Goal: Answer question/provide support

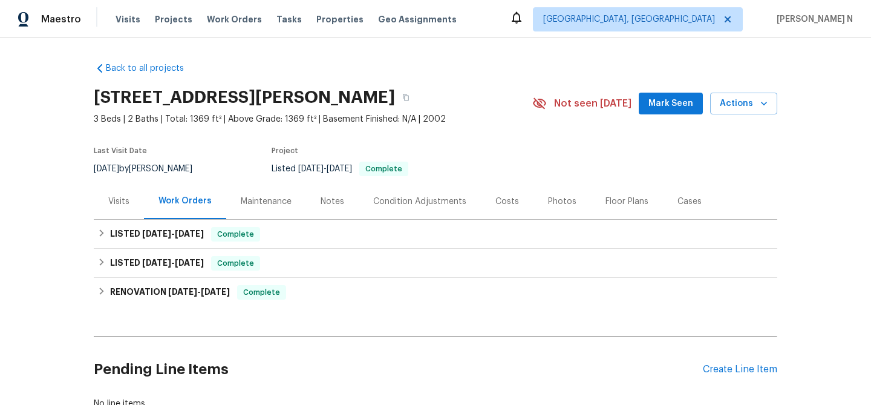
click at [258, 197] on div "Maintenance" at bounding box center [266, 201] width 51 height 12
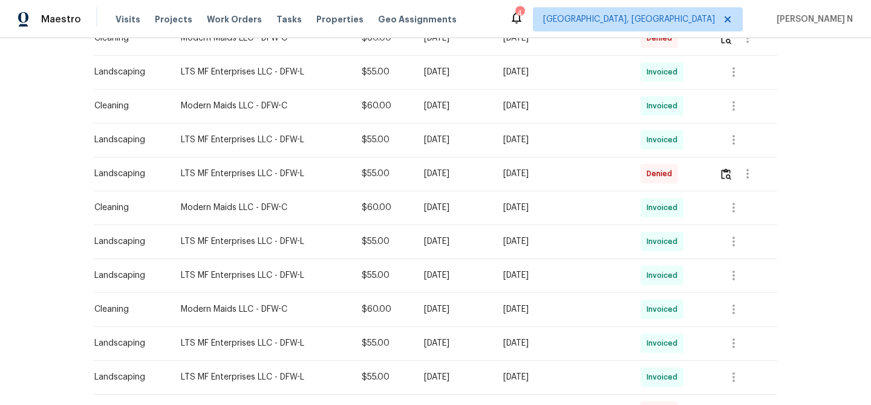
scroll to position [295, 0]
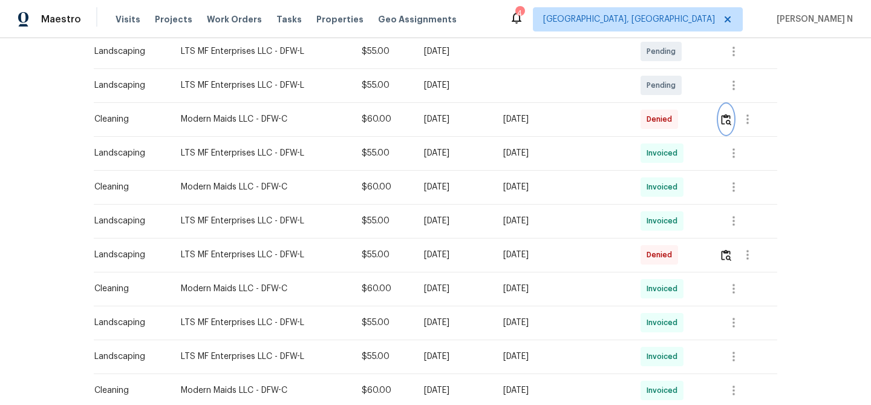
click at [727, 115] on img "button" at bounding box center [726, 119] width 10 height 11
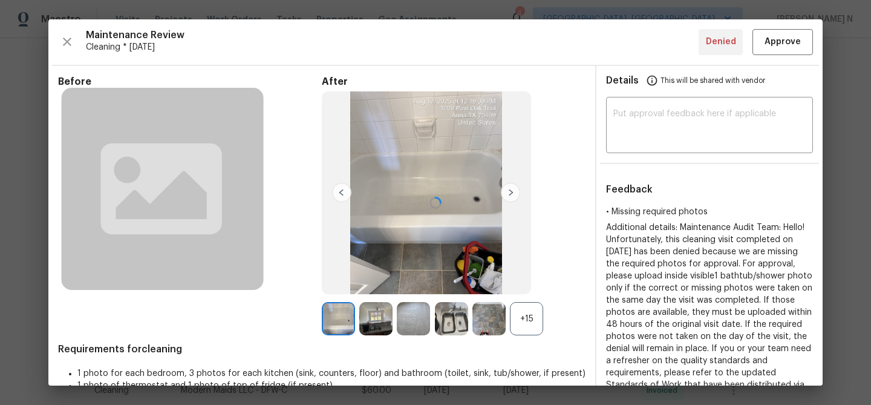
click at [524, 322] on div at bounding box center [435, 202] width 774 height 366
click at [529, 319] on div "+15" at bounding box center [526, 318] width 33 height 33
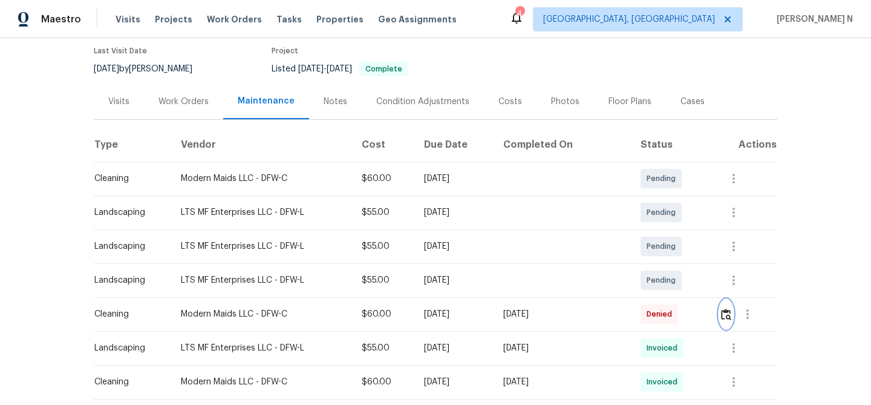
scroll to position [0, 0]
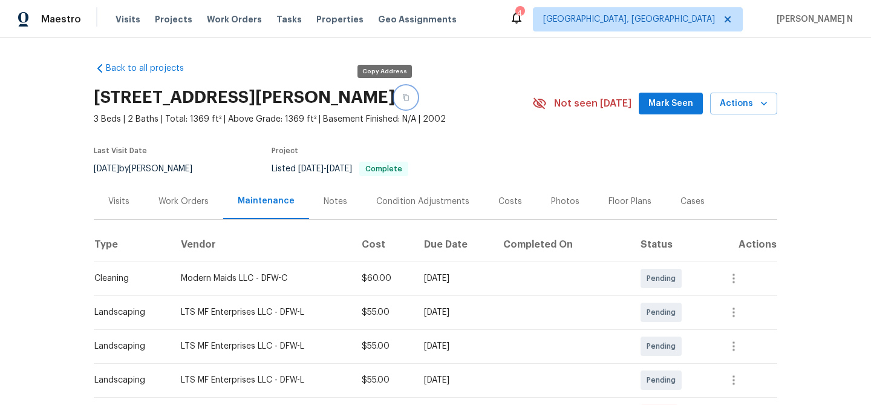
click at [395, 99] on button "button" at bounding box center [406, 97] width 22 height 22
click at [402, 94] on icon "button" at bounding box center [405, 97] width 7 height 7
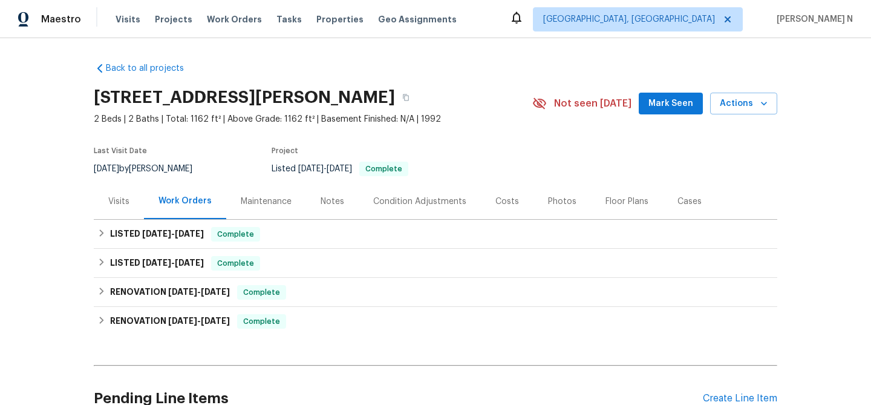
click at [277, 207] on div "Maintenance" at bounding box center [266, 201] width 51 height 12
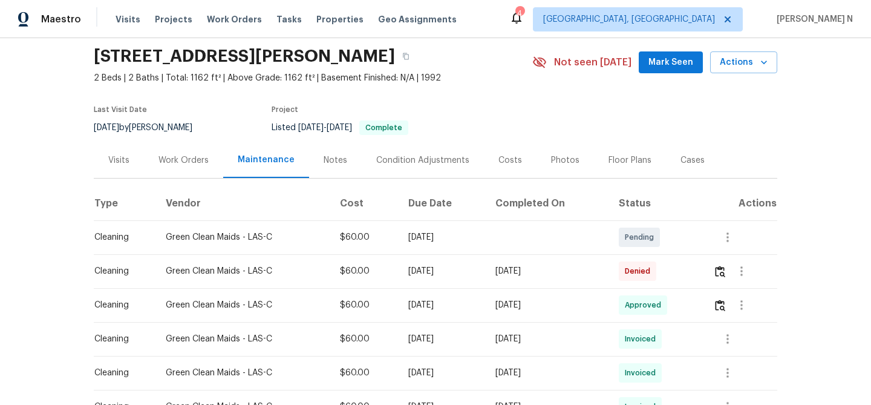
scroll to position [88, 0]
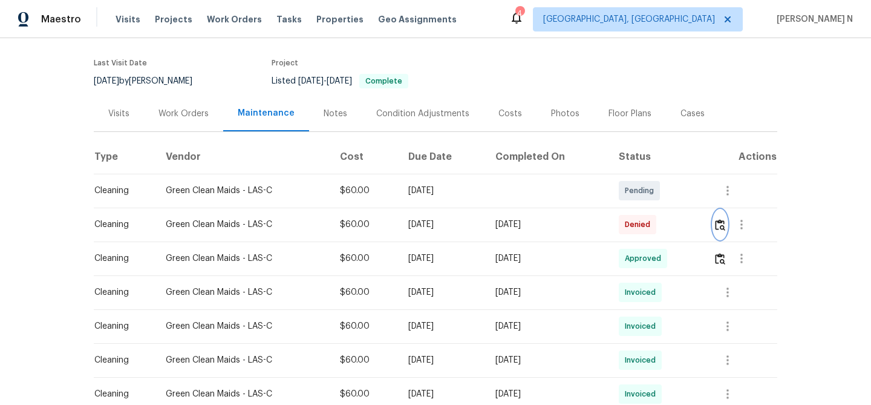
click at [726, 239] on button "button" at bounding box center [720, 224] width 14 height 29
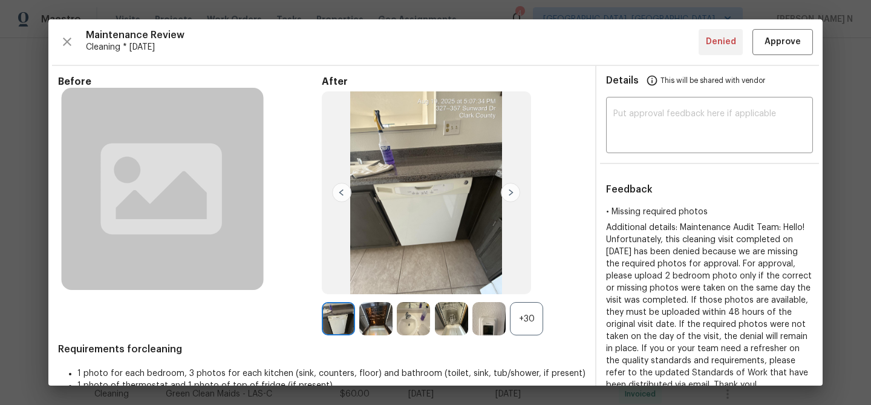
click at [526, 322] on div "+30" at bounding box center [526, 318] width 33 height 33
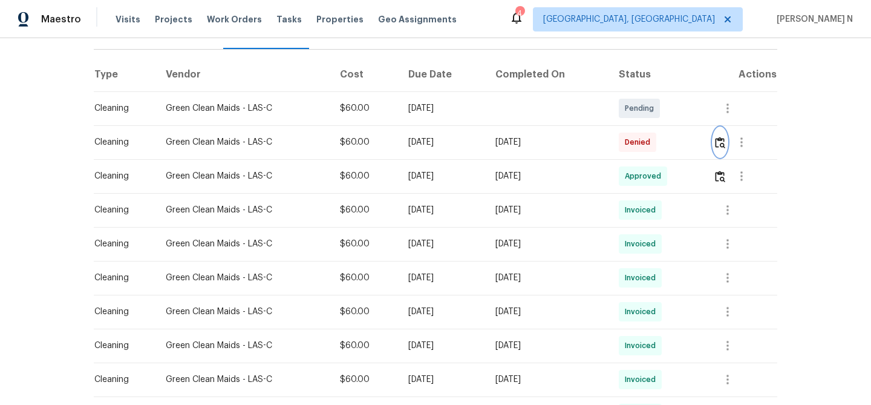
scroll to position [204, 0]
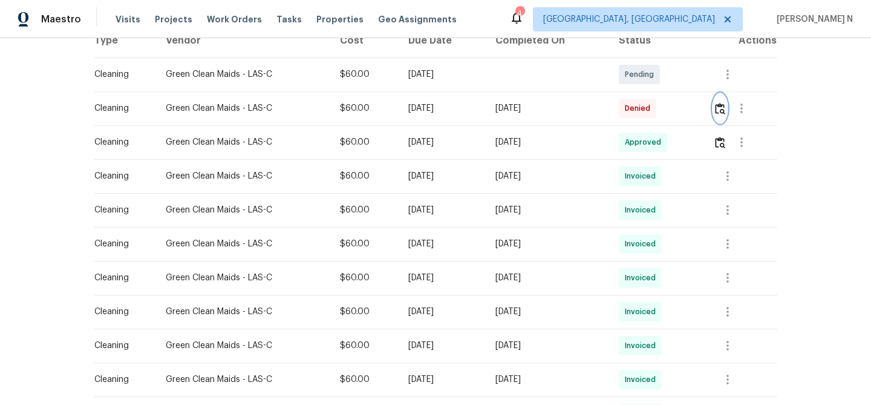
click at [725, 114] on img "button" at bounding box center [720, 108] width 10 height 11
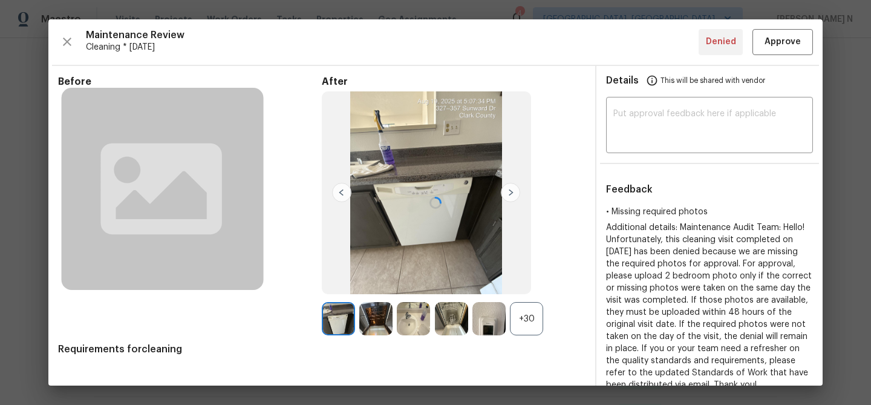
click at [530, 319] on div at bounding box center [435, 202] width 774 height 366
click at [530, 319] on div "+30" at bounding box center [526, 318] width 33 height 33
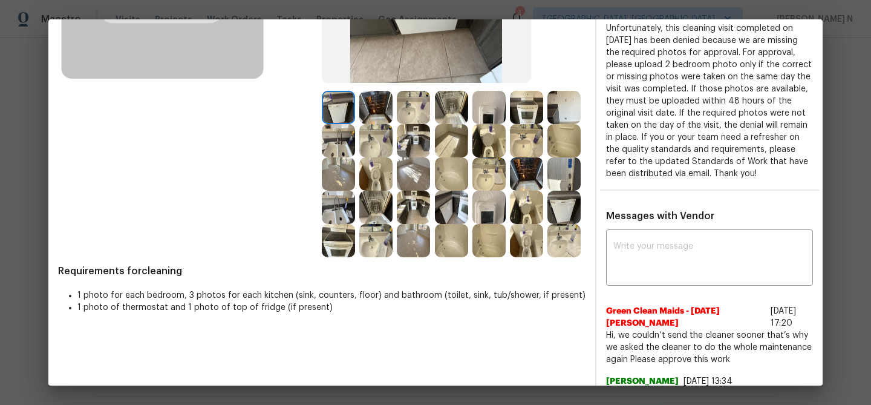
scroll to position [169, 0]
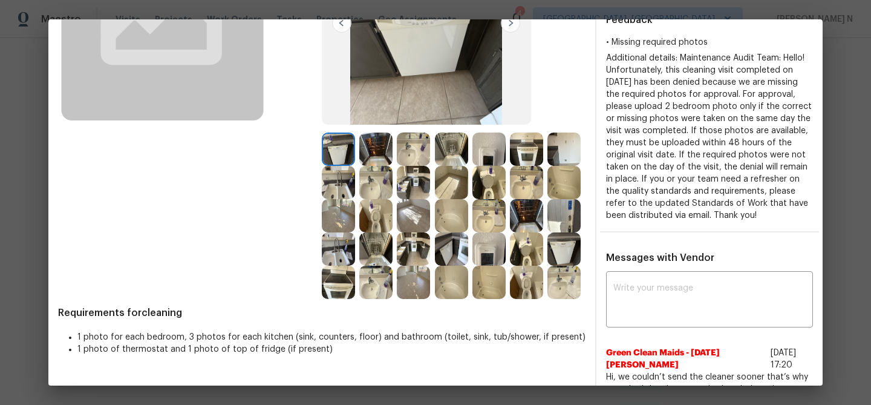
click at [425, 226] on img at bounding box center [413, 215] width 33 height 33
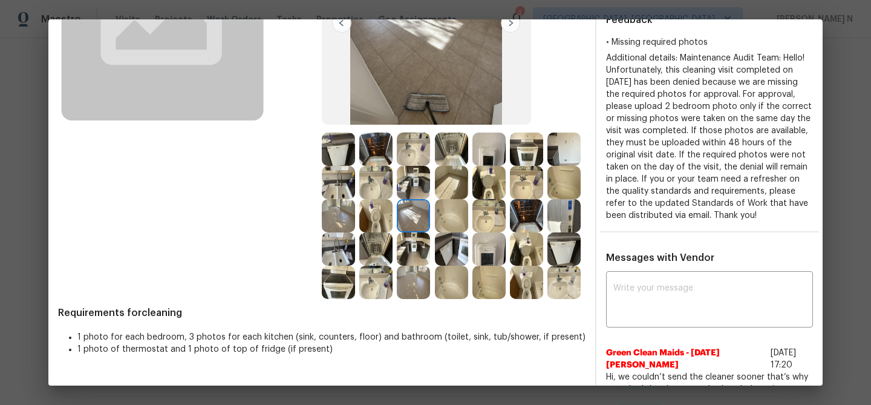
click at [334, 212] on img at bounding box center [338, 215] width 33 height 33
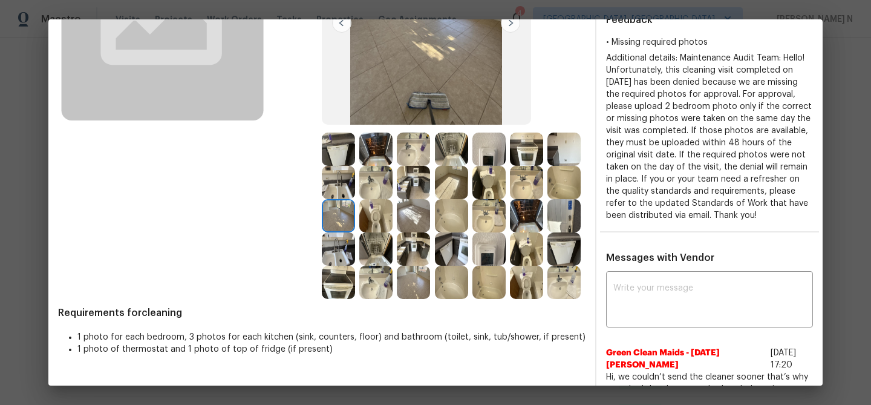
click at [411, 284] on img at bounding box center [413, 282] width 33 height 33
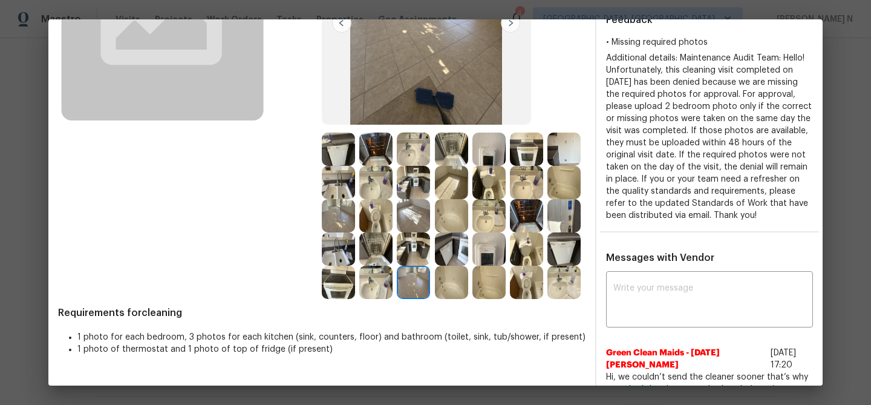
click at [339, 213] on img at bounding box center [338, 215] width 33 height 33
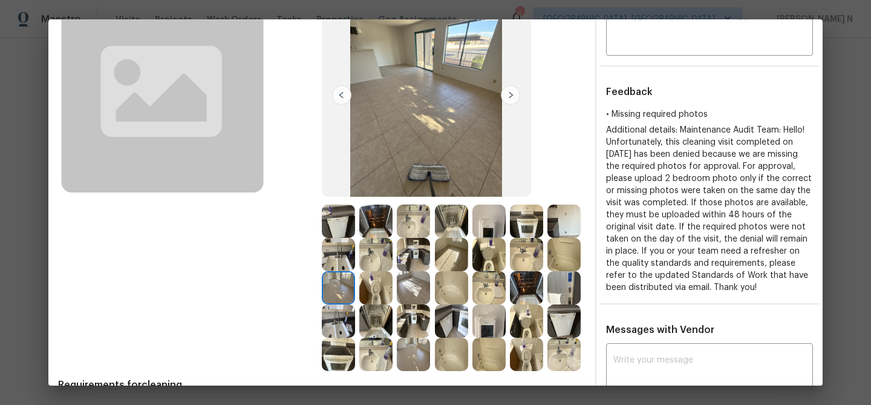
scroll to position [204, 0]
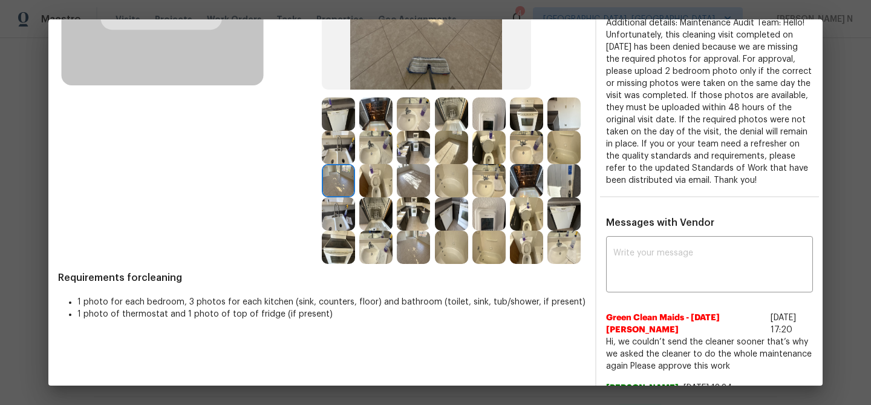
click at [449, 149] on img at bounding box center [451, 147] width 33 height 33
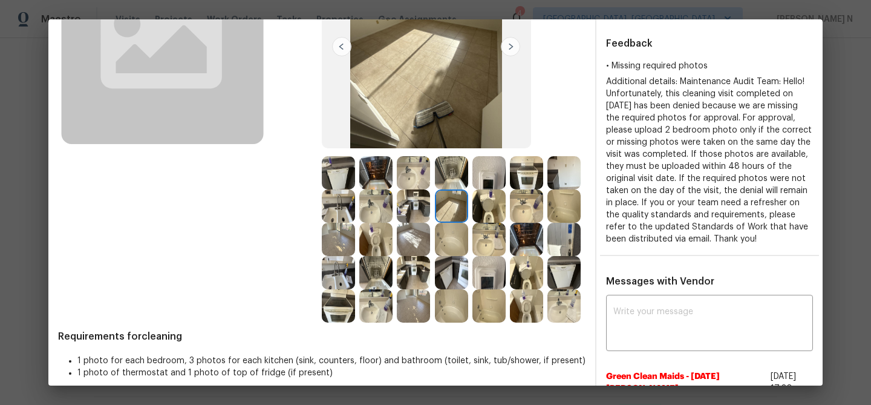
scroll to position [161, 0]
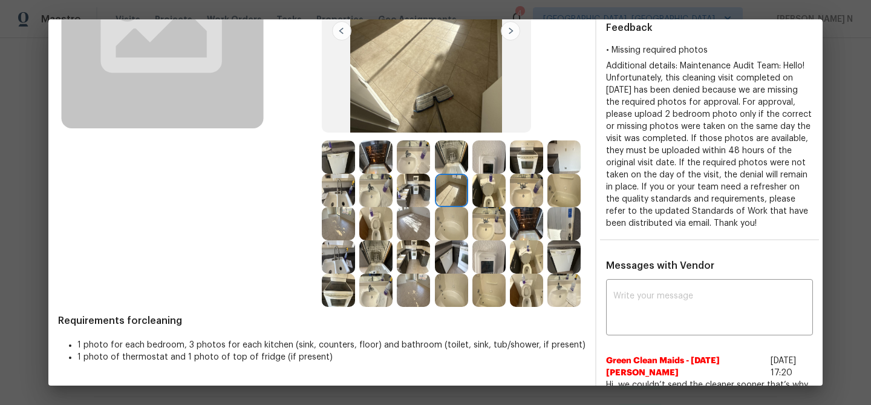
click at [415, 230] on img at bounding box center [413, 223] width 33 height 33
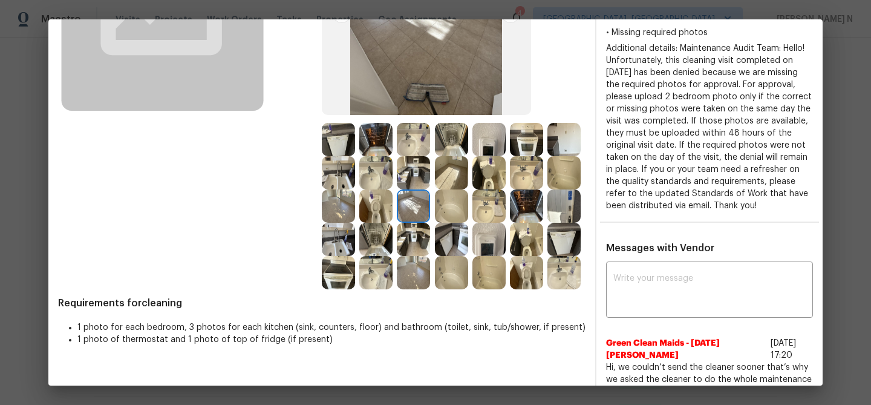
scroll to position [213, 0]
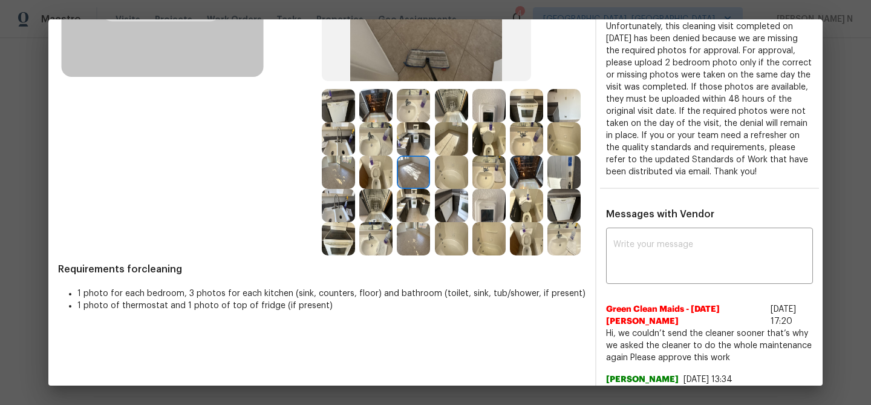
click at [453, 135] on img at bounding box center [451, 138] width 33 height 33
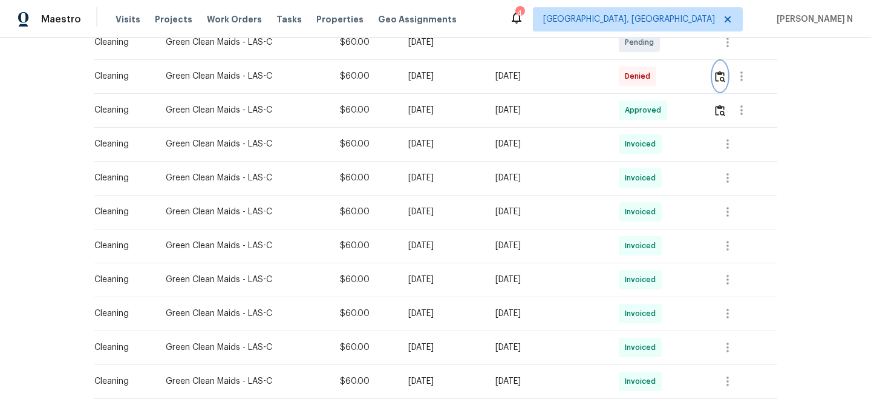
scroll to position [241, 0]
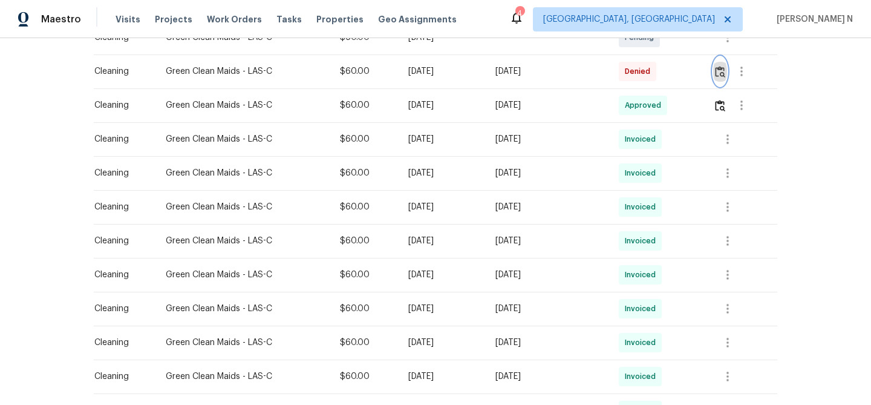
click at [725, 77] on img "button" at bounding box center [720, 71] width 10 height 11
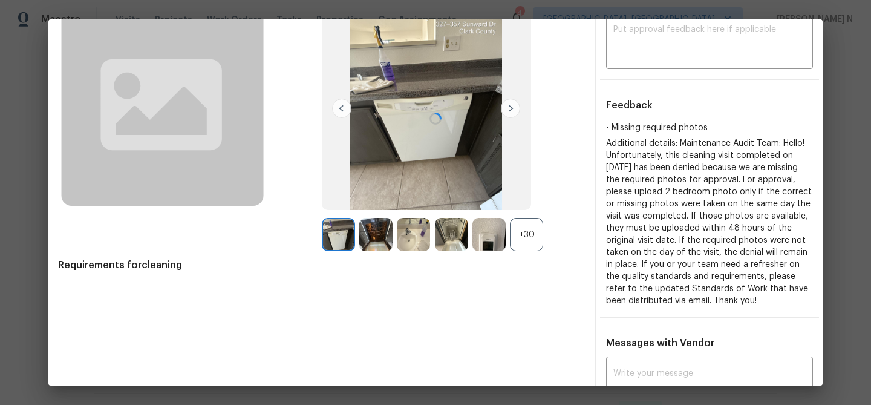
scroll to position [89, 0]
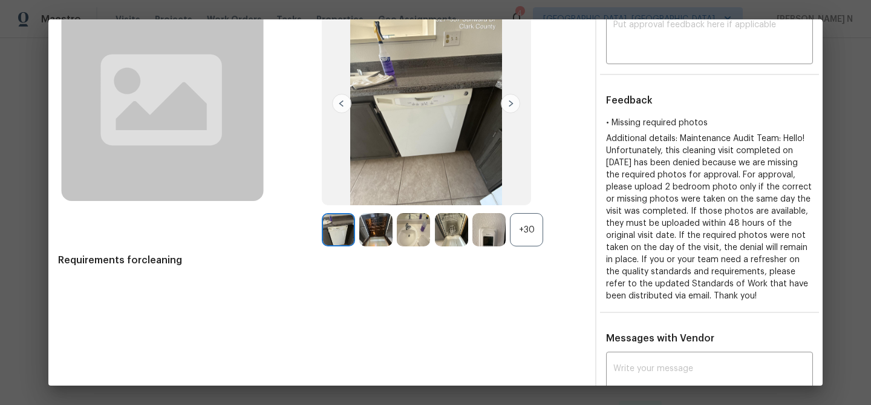
click at [524, 232] on div "+30" at bounding box center [526, 229] width 33 height 33
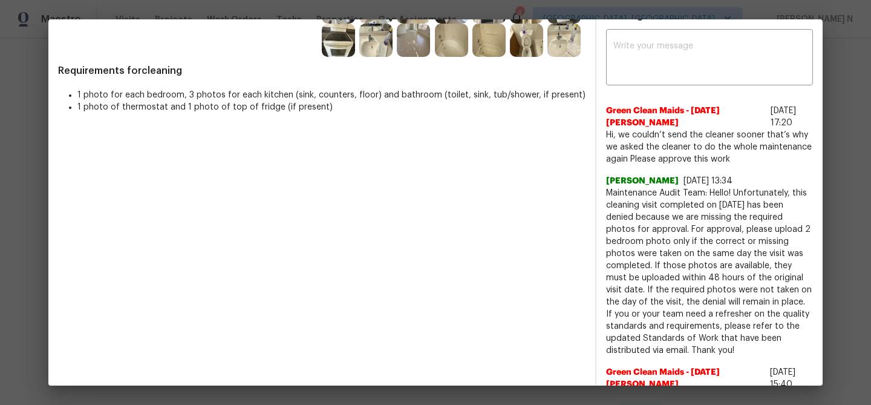
scroll to position [335, 0]
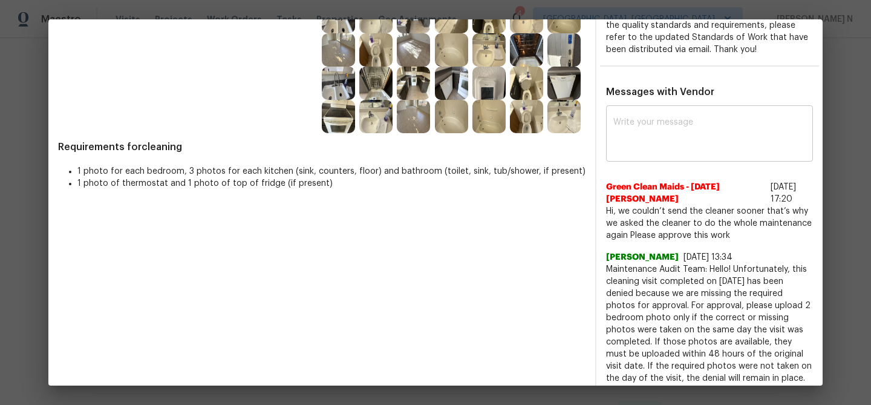
click at [667, 135] on textarea at bounding box center [709, 135] width 192 height 34
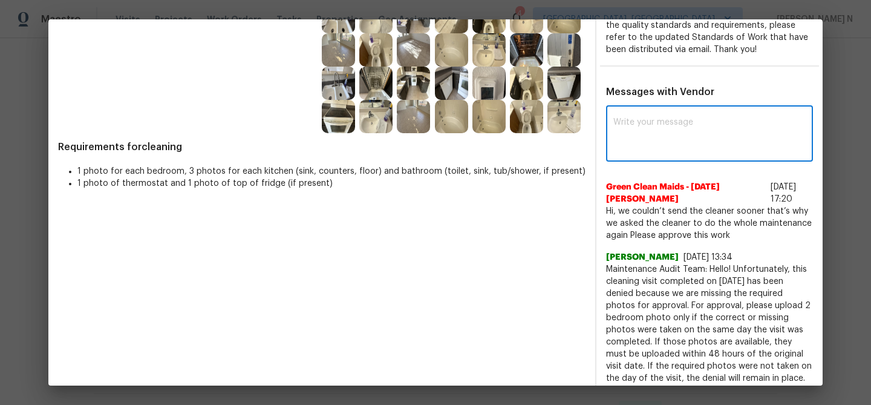
paste textarea "Maintenance Audit Team: Hello! Thank you for the feedback after further review …"
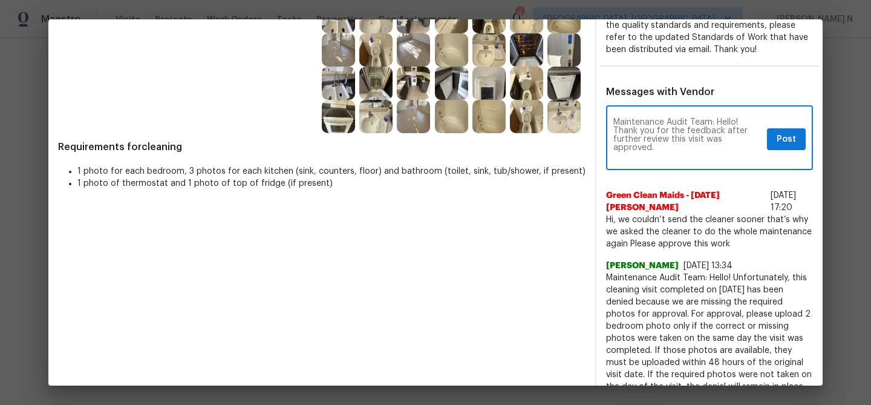
scroll to position [0, 0]
type textarea "Maintenance Audit Team: Hello! Thank you for the feedback after further review …"
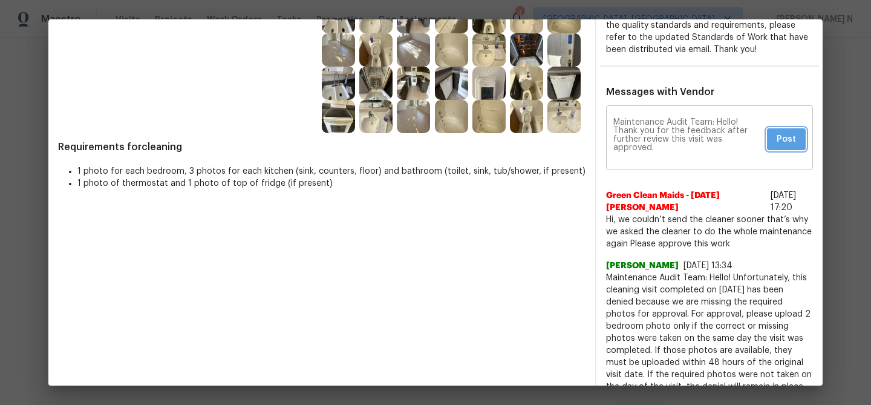
click at [779, 147] on span "Post" at bounding box center [786, 139] width 19 height 15
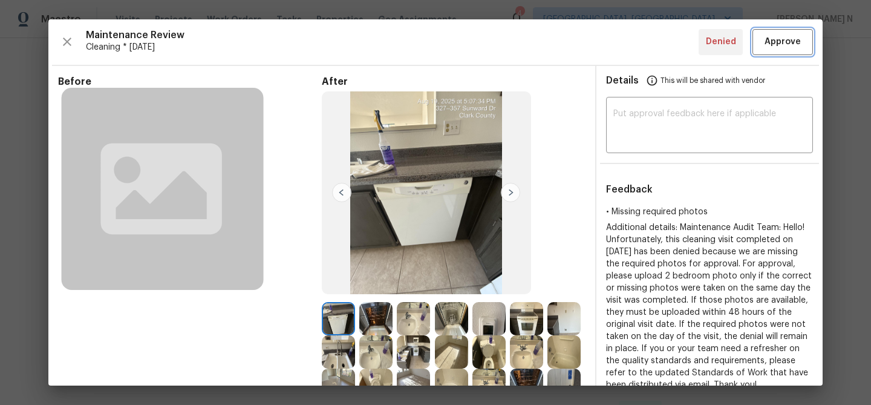
click at [772, 36] on span "Approve" at bounding box center [782, 41] width 36 height 15
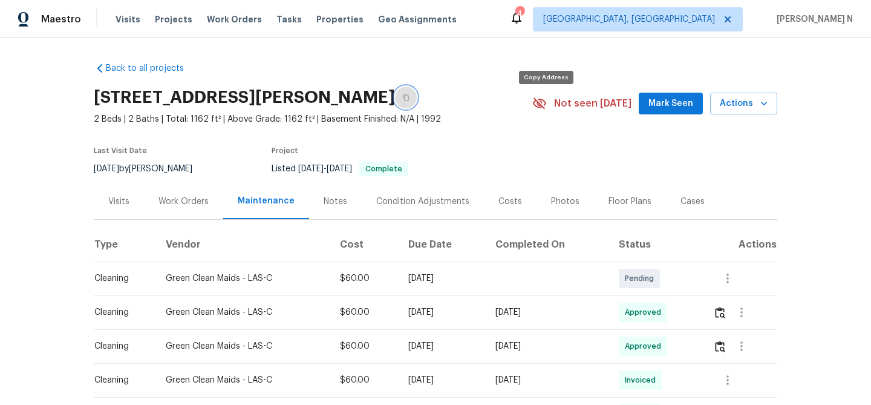
click at [417, 108] on button "button" at bounding box center [406, 97] width 22 height 22
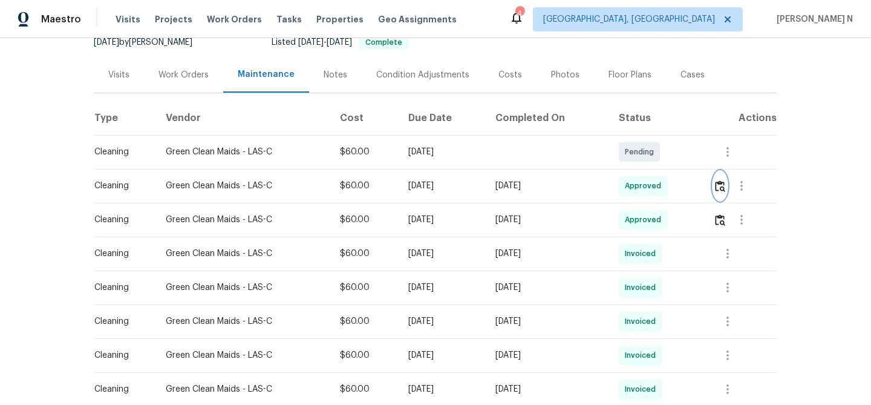
click at [725, 192] on img "button" at bounding box center [720, 185] width 10 height 11
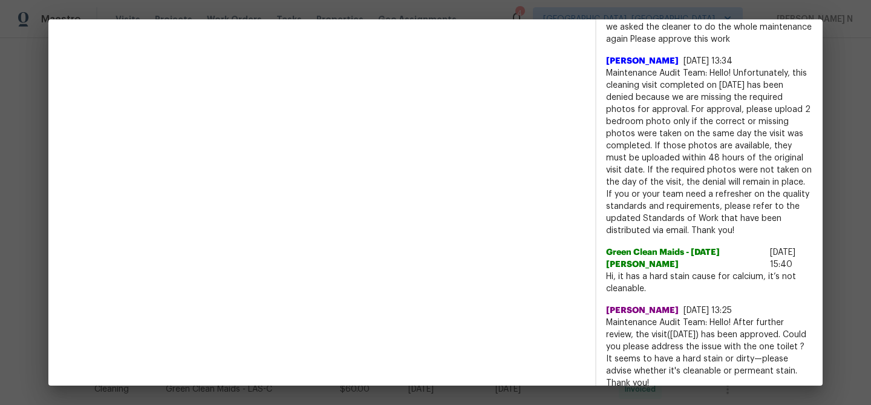
scroll to position [382, 0]
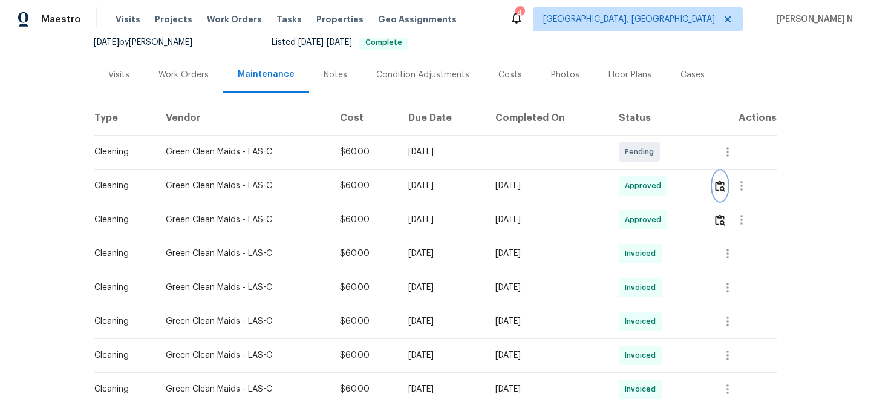
click at [723, 192] on img "button" at bounding box center [720, 185] width 10 height 11
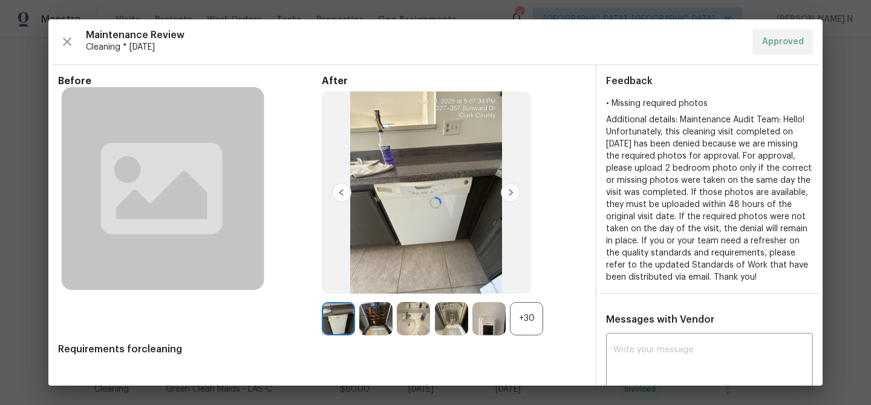
click at [523, 332] on div at bounding box center [435, 202] width 774 height 366
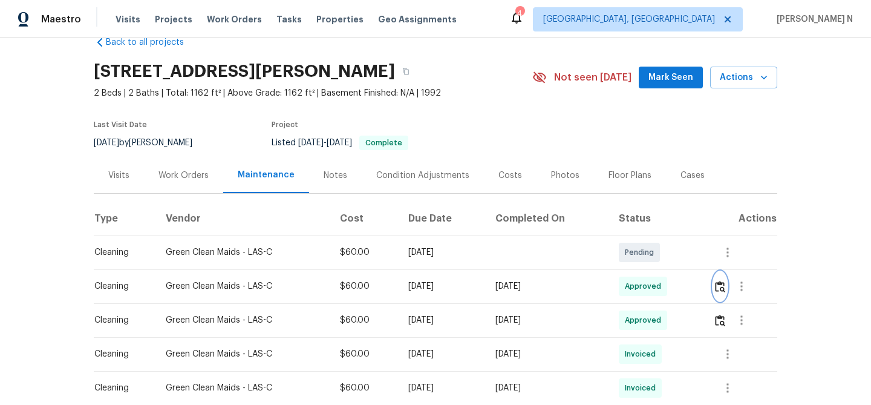
scroll to position [97, 0]
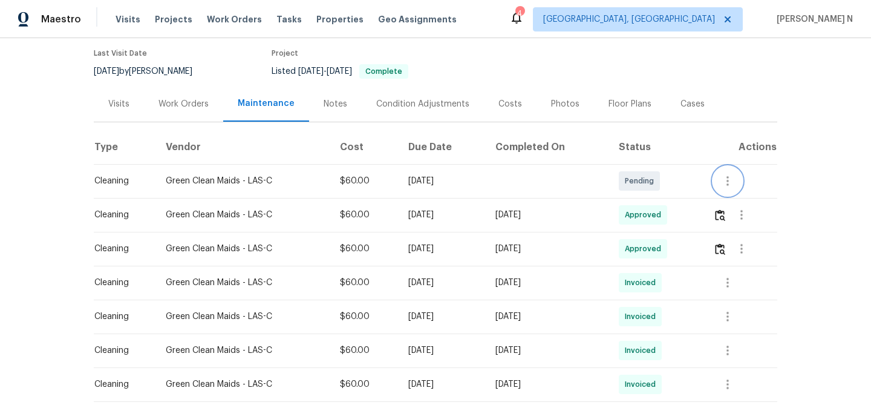
click at [726, 188] on icon "button" at bounding box center [727, 181] width 15 height 15
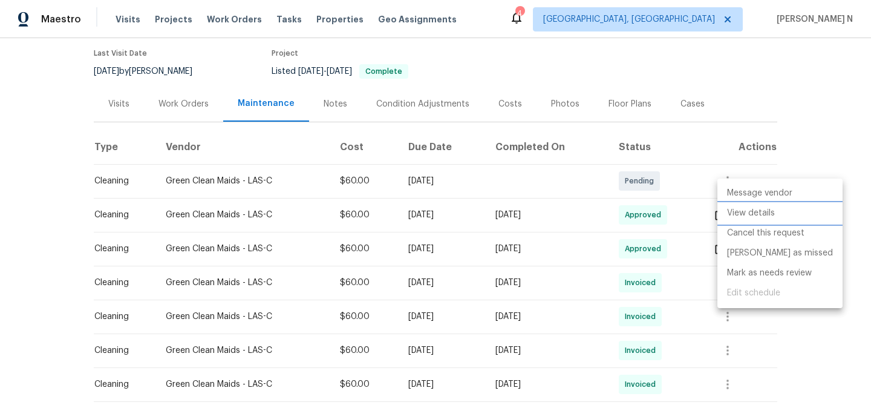
click at [746, 216] on li "View details" at bounding box center [779, 213] width 125 height 20
click at [732, 213] on li "View details" at bounding box center [779, 213] width 125 height 20
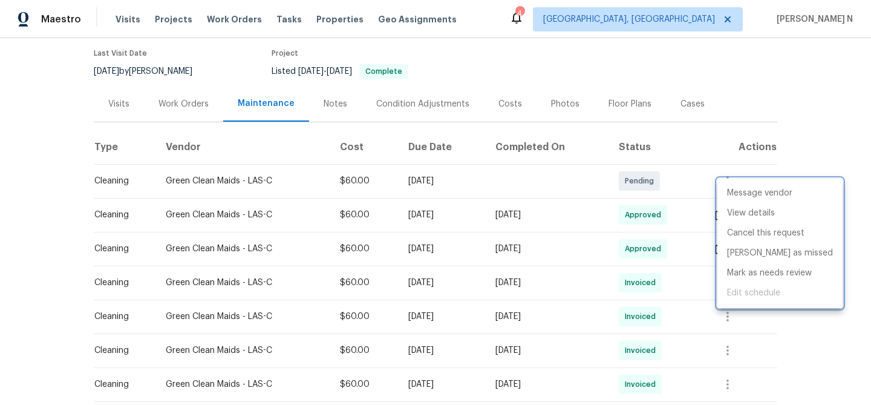
click at [657, 252] on div at bounding box center [435, 202] width 871 height 405
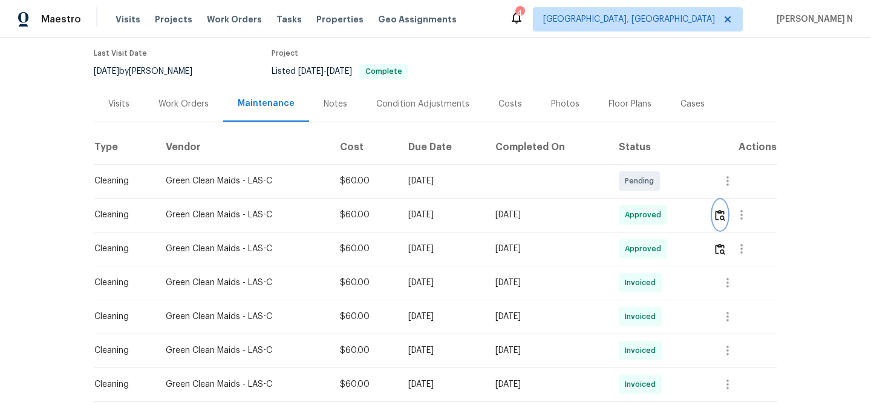
click at [720, 221] on img "button" at bounding box center [720, 214] width 10 height 11
click at [721, 263] on button "button" at bounding box center [720, 248] width 14 height 29
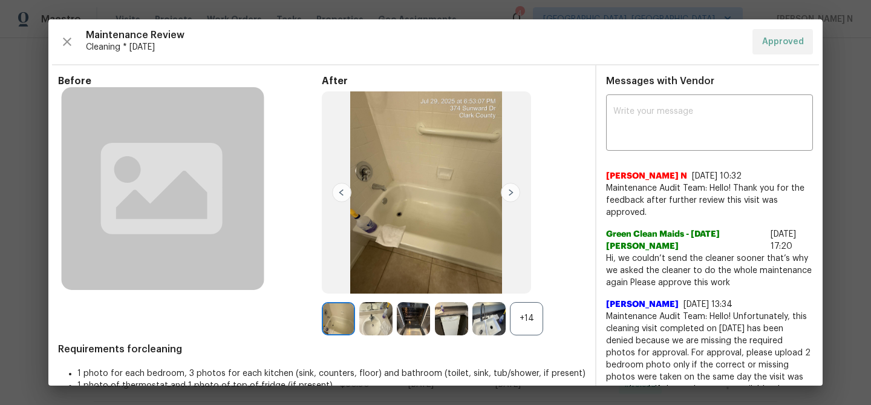
click at [822, 280] on div "x ​ Nijanthan N 8/21/25, 10:32 Maintenance Audit Team: Hello! Thank you for the…" at bounding box center [709, 364] width 226 height 535
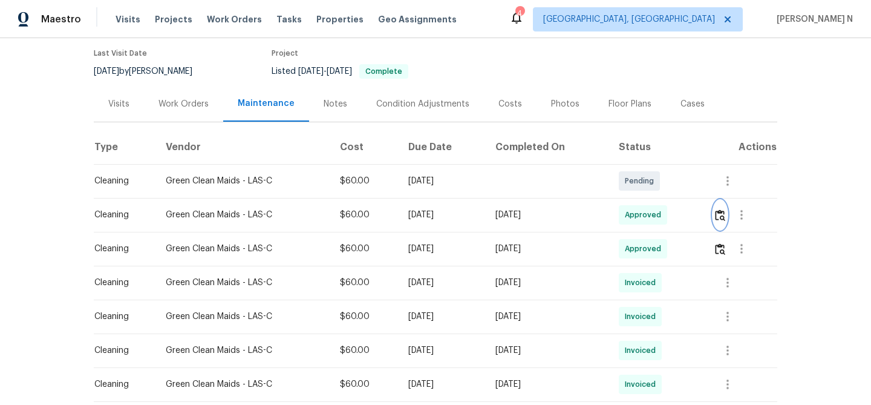
click at [720, 221] on img "button" at bounding box center [720, 214] width 10 height 11
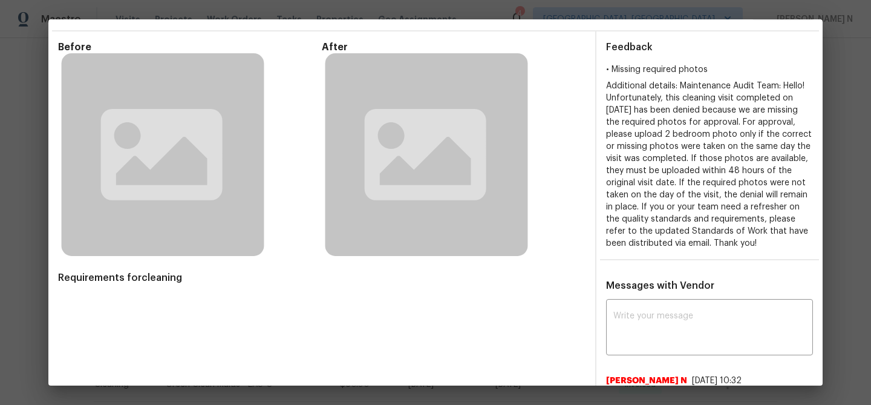
scroll to position [36, 0]
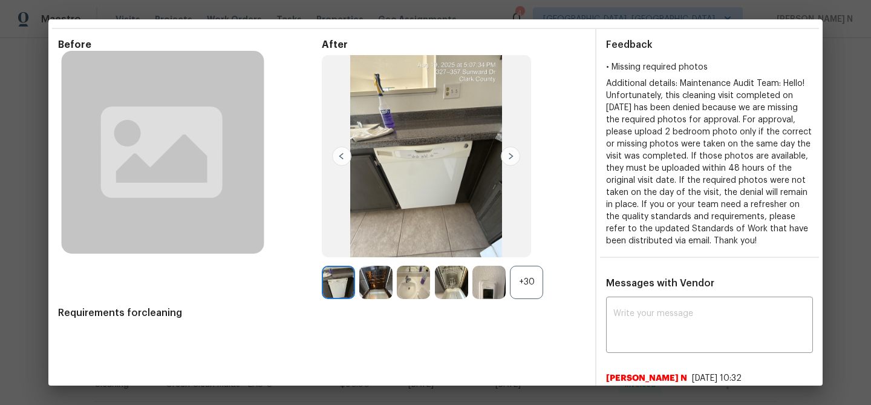
click at [532, 279] on div "+30" at bounding box center [526, 282] width 33 height 33
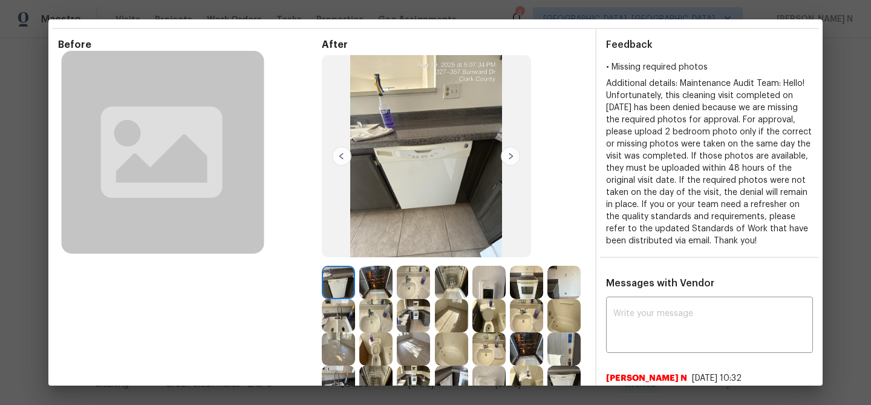
click at [493, 314] on img at bounding box center [488, 315] width 33 height 33
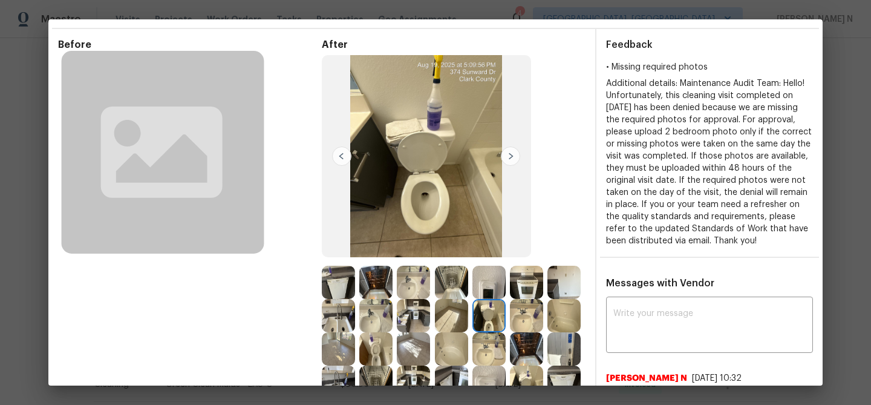
scroll to position [41, 0]
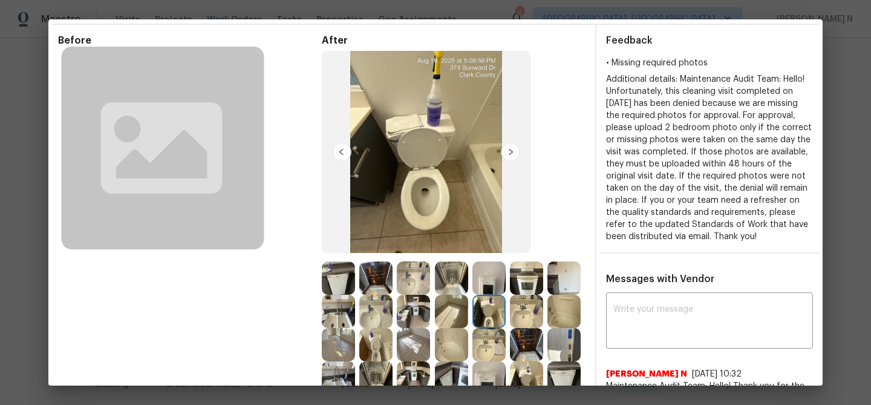
click at [455, 314] on img at bounding box center [451, 311] width 33 height 33
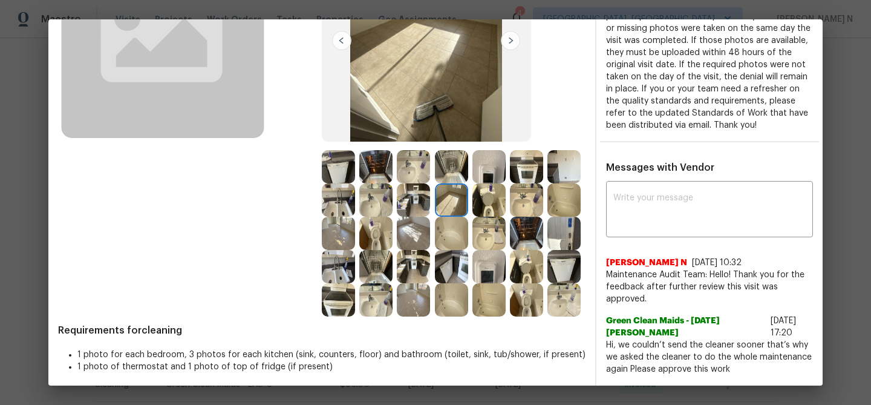
scroll to position [177, 0]
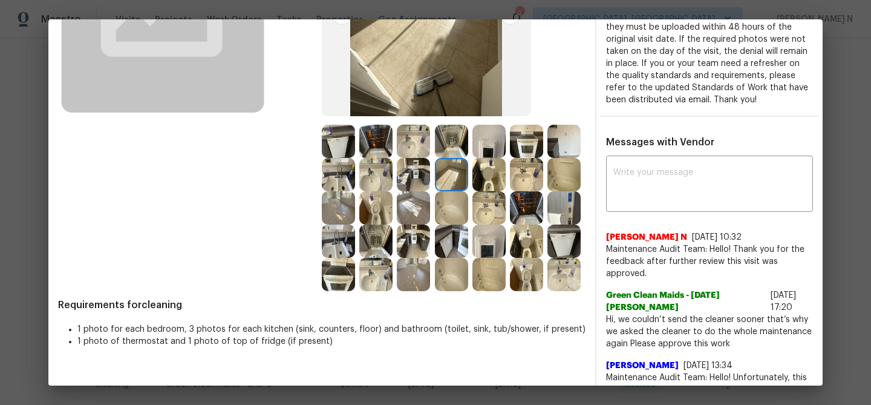
click at [419, 278] on img at bounding box center [413, 274] width 33 height 33
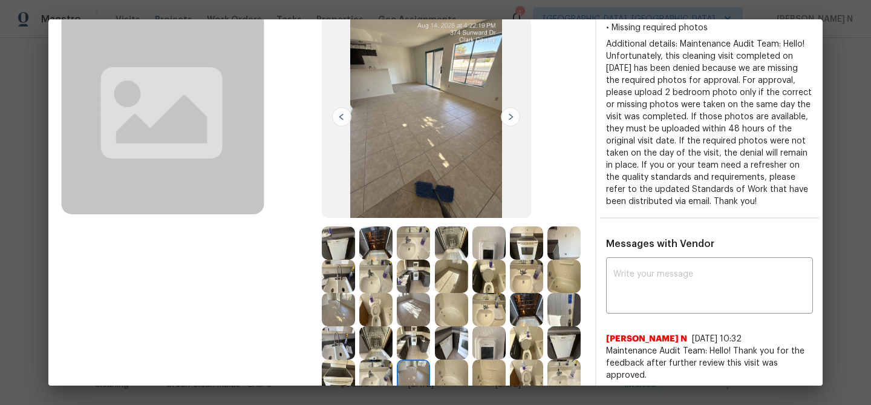
scroll to position [87, 0]
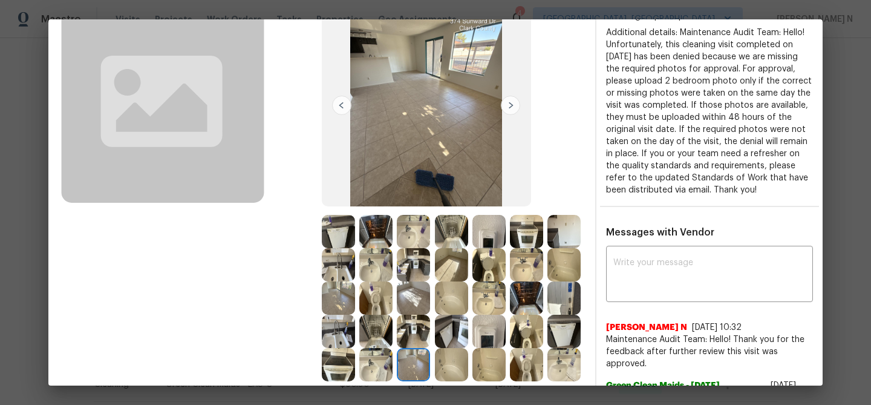
click at [348, 298] on img at bounding box center [338, 297] width 33 height 33
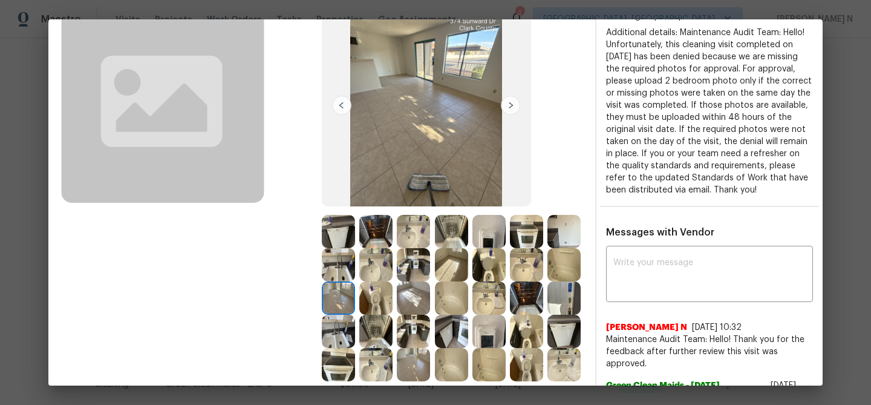
scroll to position [73, 0]
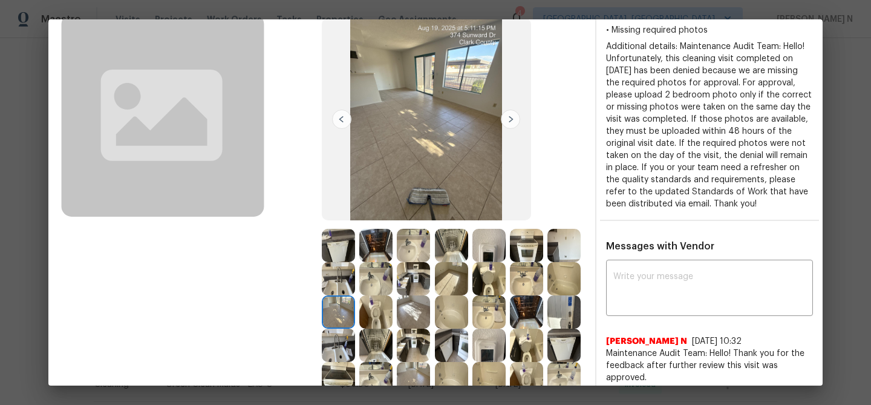
click at [338, 347] on img at bounding box center [338, 344] width 33 height 33
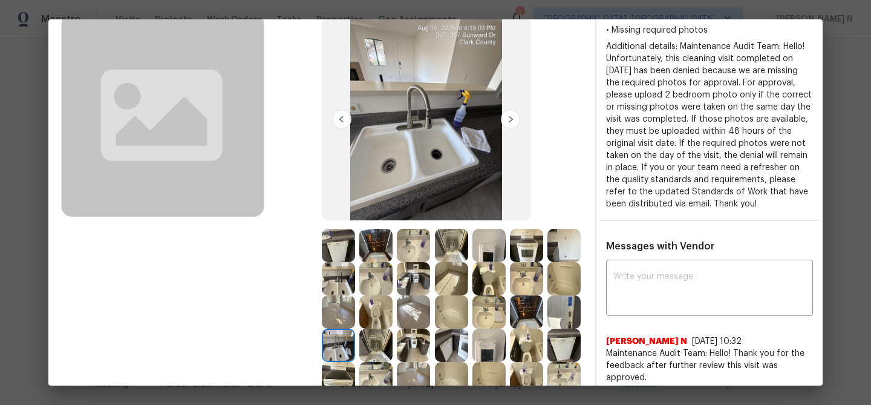
scroll to position [91, 0]
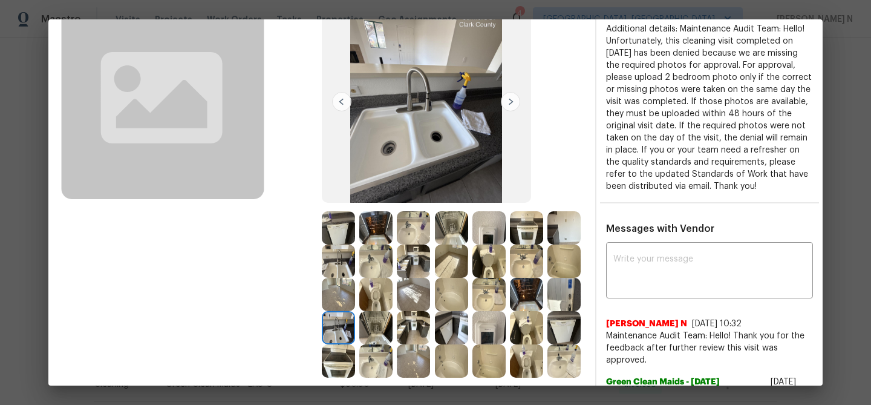
click at [407, 295] on img at bounding box center [413, 294] width 33 height 33
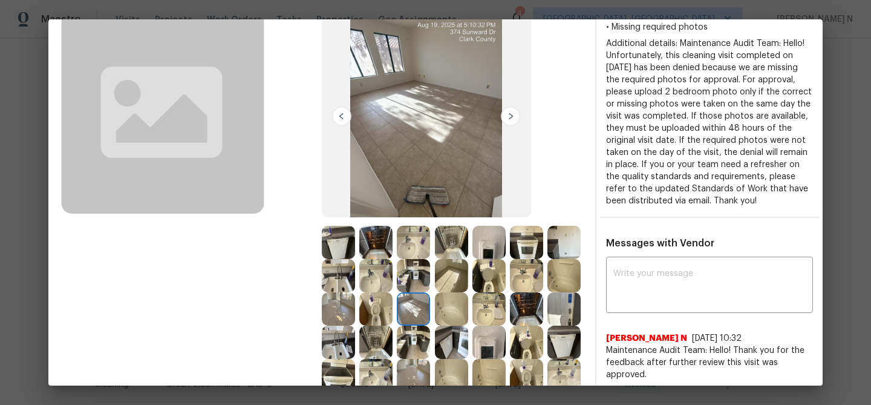
scroll to position [99, 0]
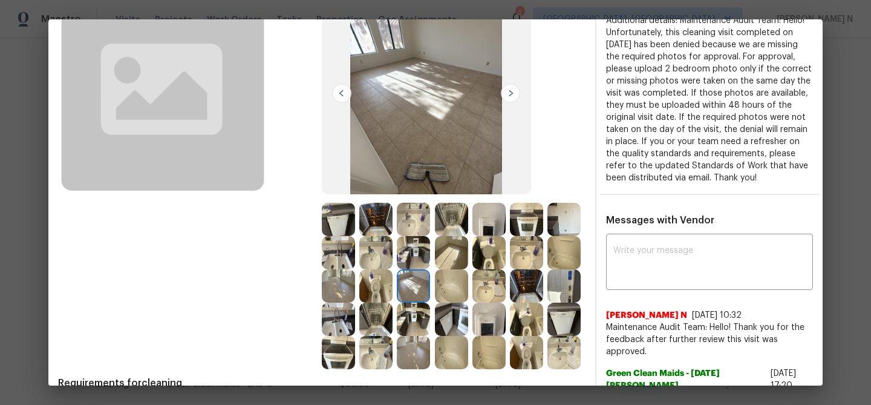
click at [412, 316] on img at bounding box center [413, 318] width 33 height 33
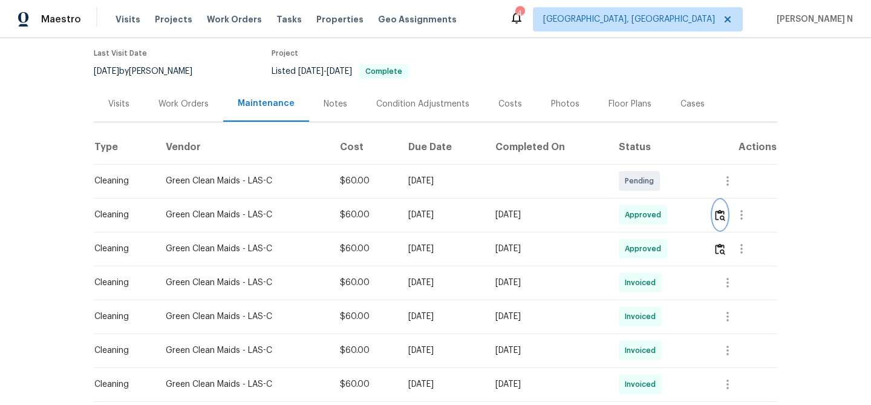
scroll to position [0, 0]
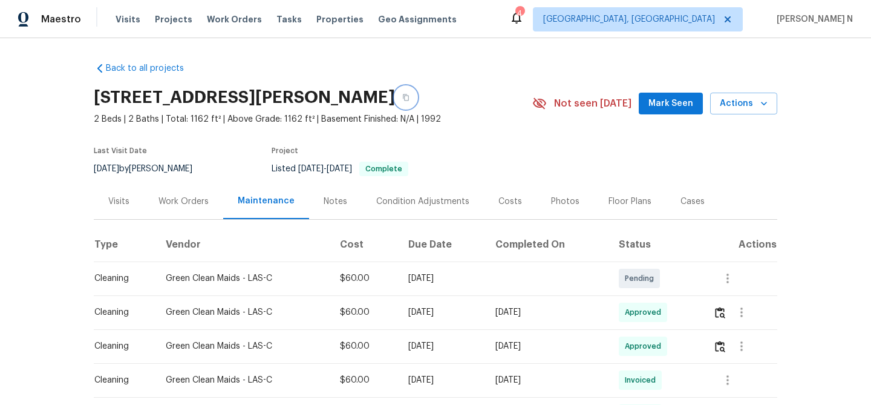
click at [409, 101] on icon "button" at bounding box center [405, 97] width 7 height 7
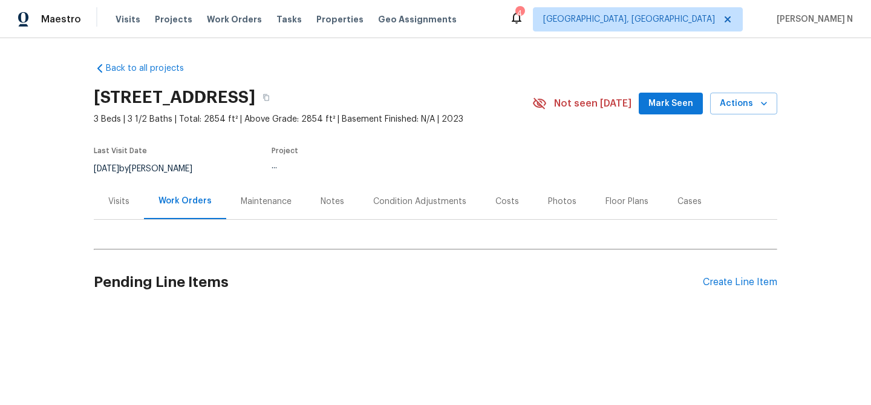
click at [270, 204] on div "Maintenance" at bounding box center [266, 201] width 51 height 12
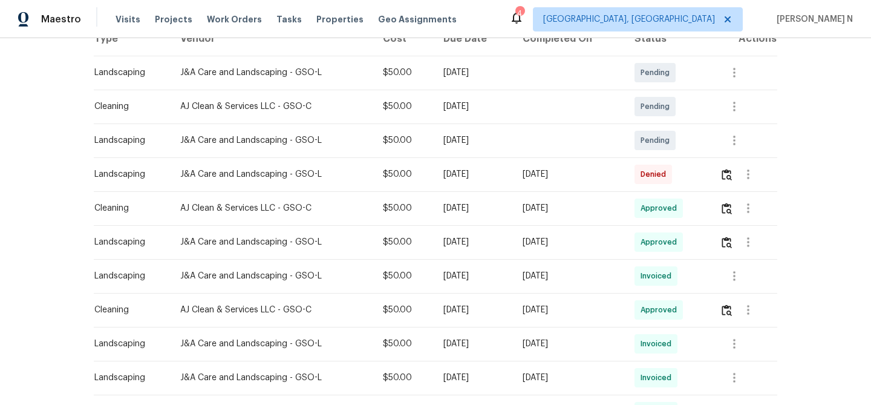
scroll to position [210, 0]
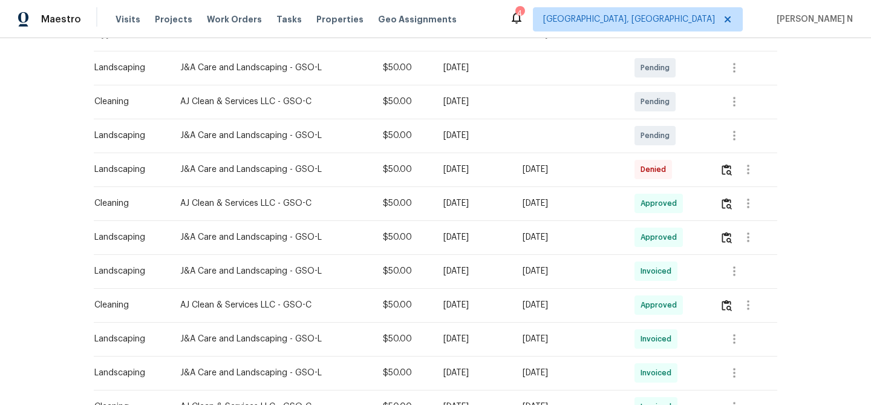
click at [722, 169] on td at bounding box center [743, 169] width 67 height 34
click at [732, 172] on img "button" at bounding box center [727, 169] width 10 height 11
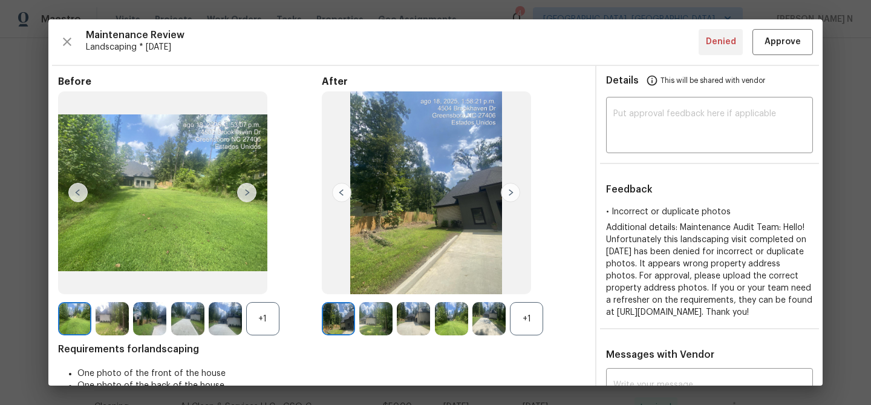
click at [530, 322] on div "+1" at bounding box center [526, 318] width 33 height 33
click at [264, 308] on div "+1" at bounding box center [262, 318] width 33 height 33
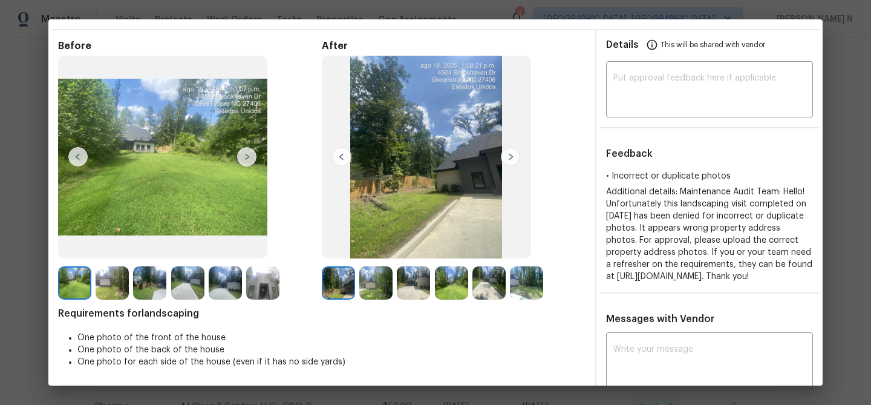
scroll to position [65, 0]
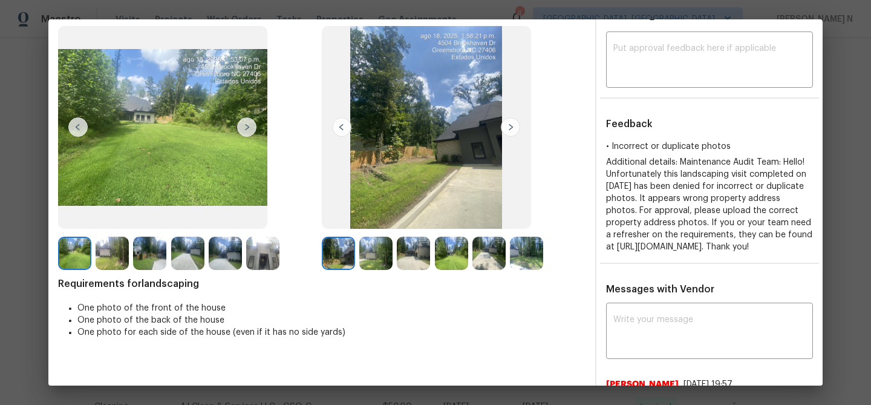
click at [387, 254] on img at bounding box center [375, 252] width 33 height 33
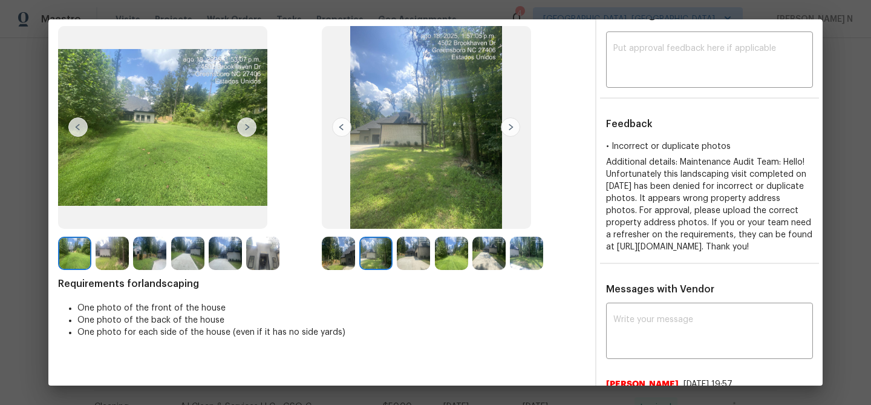
click at [264, 256] on img at bounding box center [262, 252] width 33 height 33
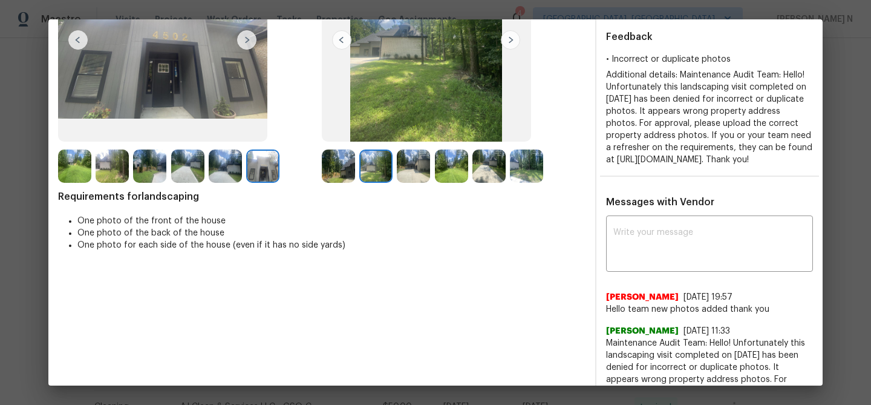
scroll to position [233, 0]
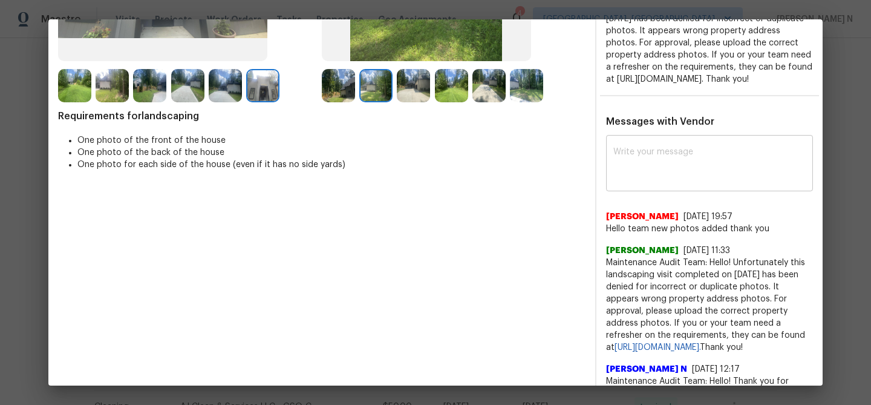
click at [677, 165] on div "x ​" at bounding box center [709, 164] width 207 height 53
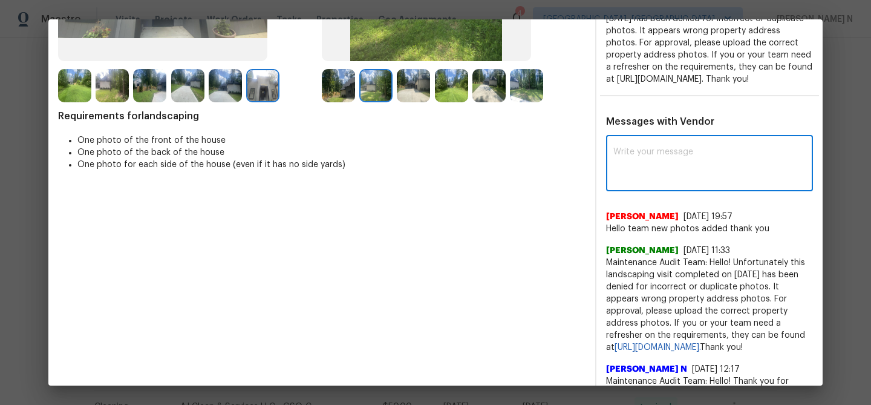
paste textarea "Maintenance Audit Team: Hello! Thank you for uploading the photo, after further…"
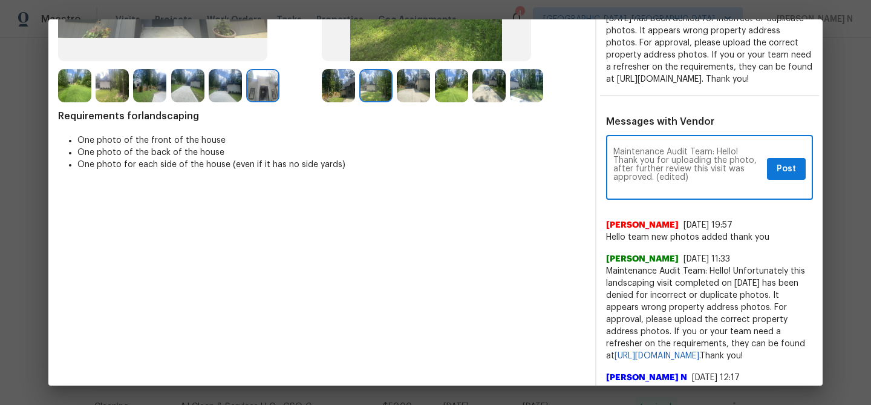
scroll to position [0, 0]
drag, startPoint x: 657, startPoint y: 202, endPoint x: 711, endPoint y: 202, distance: 54.4
click at [711, 190] on textarea "Maintenance Audit Team: Hello! Thank you for uploading the photo, after further…" at bounding box center [687, 169] width 149 height 42
type textarea "Maintenance Audit Team: Hello! Thank you for uploading the photo, after further…"
click at [777, 177] on span "Post" at bounding box center [786, 168] width 19 height 15
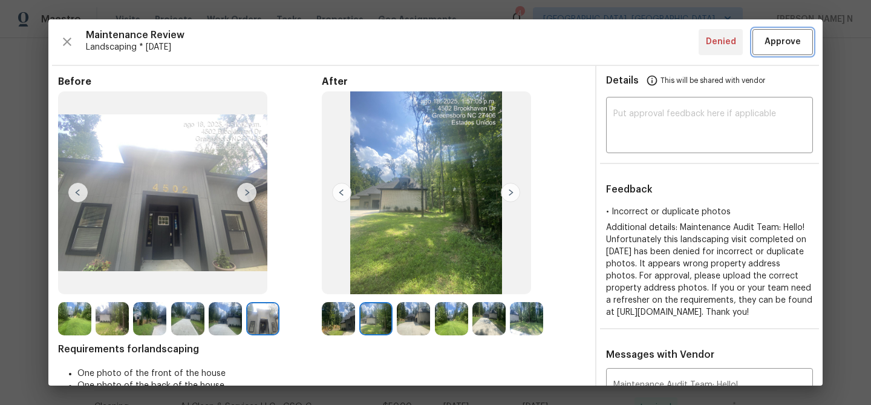
click at [775, 35] on span "Approve" at bounding box center [782, 41] width 36 height 15
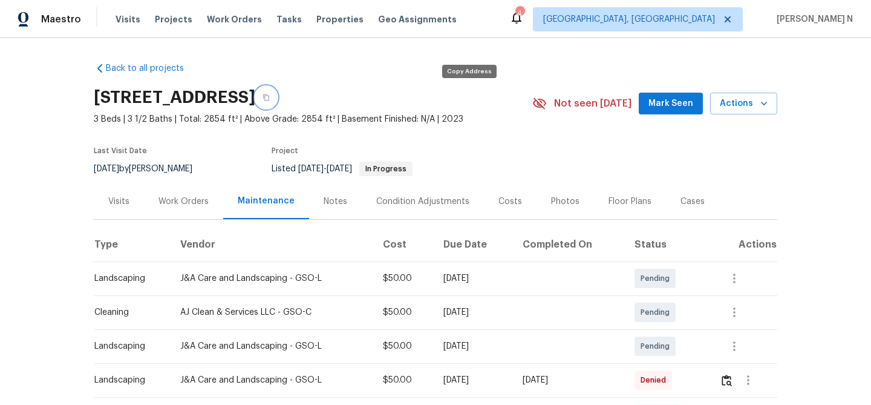
click at [277, 101] on button "button" at bounding box center [266, 97] width 22 height 22
click at [269, 100] on icon "button" at bounding box center [266, 97] width 6 height 7
